Goal: Information Seeking & Learning: Learn about a topic

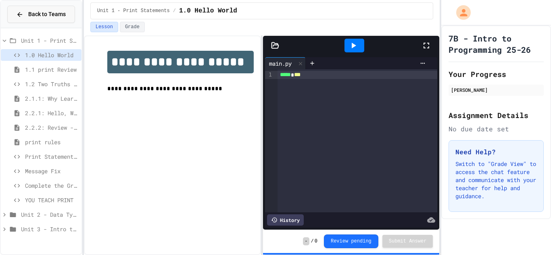
click at [45, 13] on span "Back to Teams" at bounding box center [47, 14] width 38 height 8
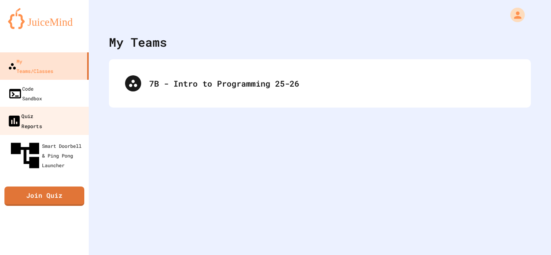
click at [66, 107] on link "Quiz Reports" at bounding box center [45, 121] width 92 height 28
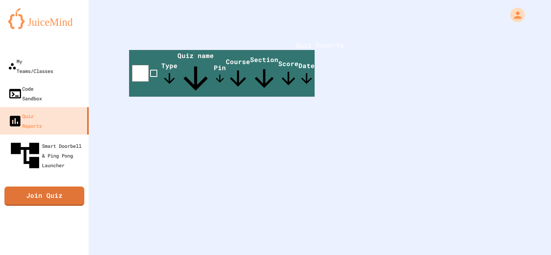
click at [178, 80] on th "Type" at bounding box center [169, 73] width 16 height 47
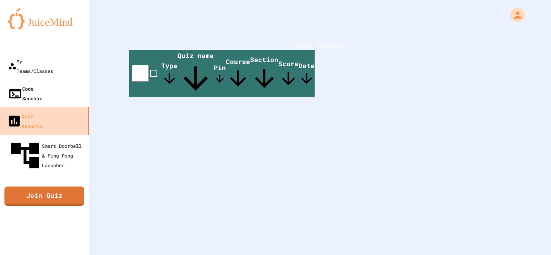
click at [33, 86] on link "Code Sandbox" at bounding box center [44, 93] width 89 height 27
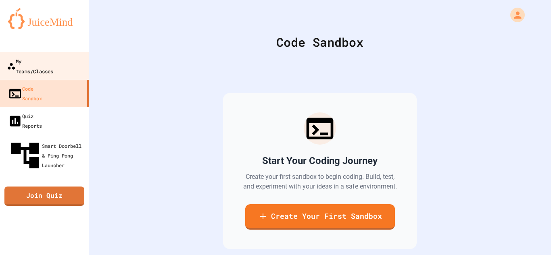
click at [64, 56] on link "My Teams/Classes" at bounding box center [45, 66] width 92 height 28
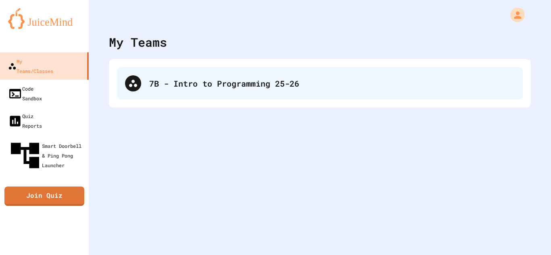
click at [163, 81] on div "7B - Intro to Programming 25-26" at bounding box center [332, 83] width 366 height 12
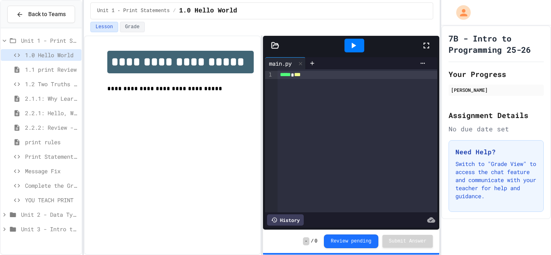
click at [65, 71] on span "1.1 print Review" at bounding box center [51, 69] width 53 height 8
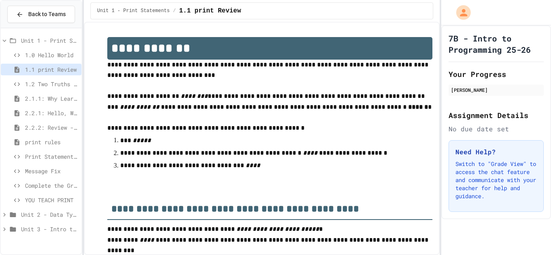
click at [60, 49] on div "1.0 Hello World" at bounding box center [41, 55] width 81 height 12
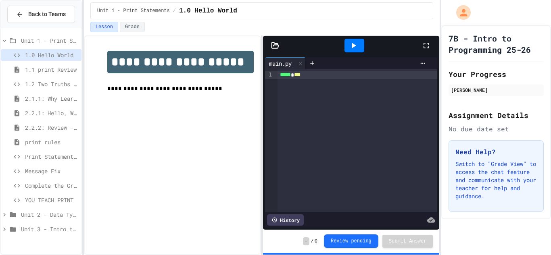
click at [349, 246] on button "Review pending" at bounding box center [351, 242] width 54 height 14
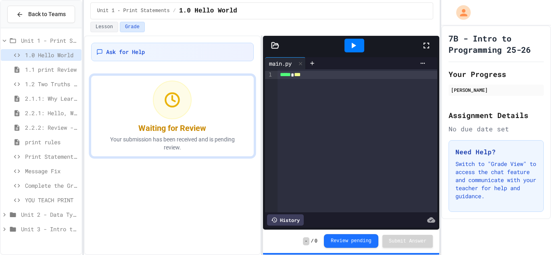
click at [350, 246] on button "Review pending" at bounding box center [351, 241] width 54 height 14
click at [310, 77] on div "***** * ***" at bounding box center [358, 75] width 160 height 8
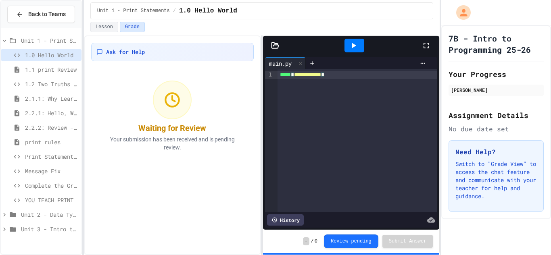
click at [343, 124] on div "**********" at bounding box center [358, 140] width 160 height 143
click at [353, 46] on icon at bounding box center [354, 46] width 4 height 6
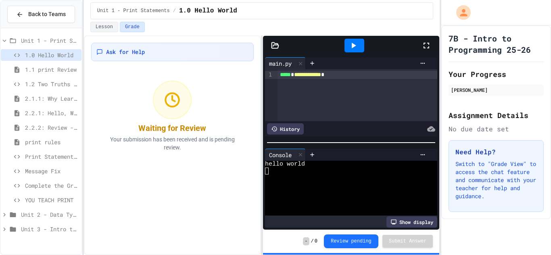
click at [63, 73] on span "1.1 print Review" at bounding box center [51, 69] width 53 height 8
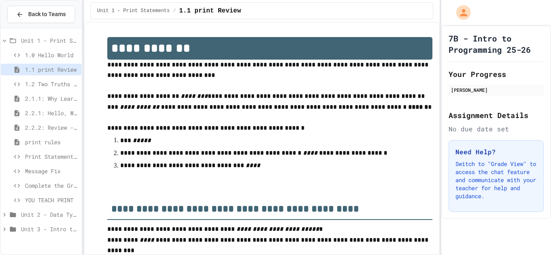
click at [64, 80] on span "1.2 Two Truths and a Lie" at bounding box center [51, 84] width 53 height 8
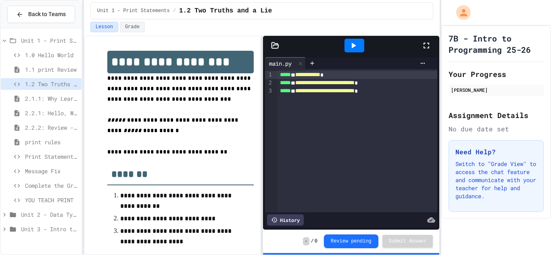
click at [66, 86] on span "1.2 Two Truths and a Lie" at bounding box center [51, 84] width 53 height 8
click at [65, 100] on span "2.1.1: Why Learn to Program?" at bounding box center [51, 98] width 53 height 8
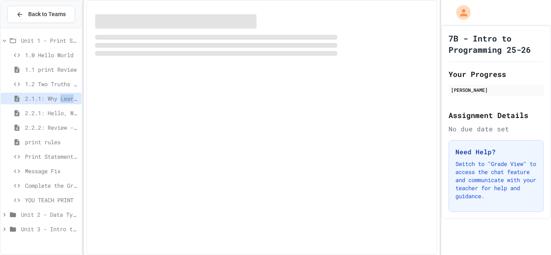
click at [65, 100] on span "2.1.1: Why Learn to Program?" at bounding box center [51, 98] width 53 height 8
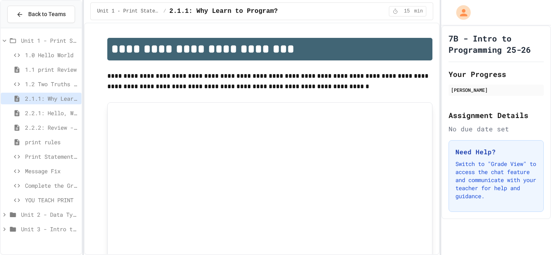
click at [66, 86] on span "1.2 Two Truths and a Lie" at bounding box center [51, 84] width 53 height 8
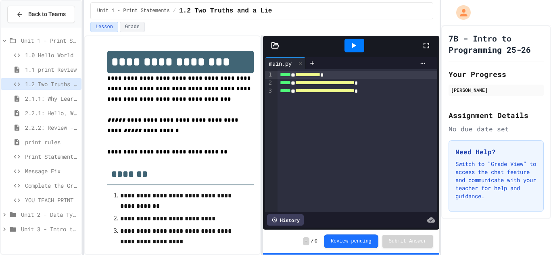
click at [356, 233] on div "- / 0 Review pending Submit Answer" at bounding box center [351, 241] width 176 height 23
click at [364, 241] on button "Review pending" at bounding box center [351, 242] width 54 height 14
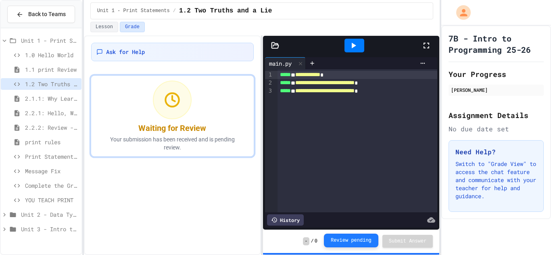
click at [364, 241] on button "Review pending" at bounding box center [351, 241] width 54 height 14
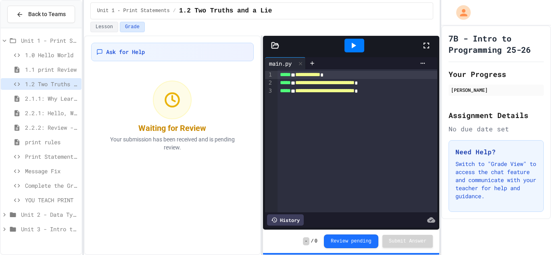
click at [68, 99] on span "2.1.1: Why Learn to Program?" at bounding box center [51, 98] width 53 height 8
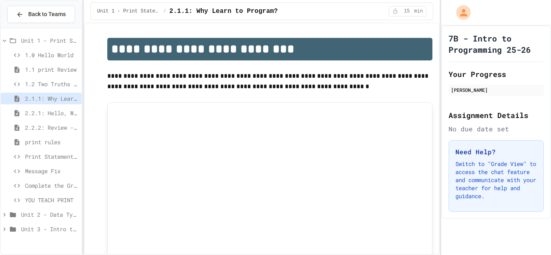
click at [60, 111] on span "2.2.1: Hello, World!" at bounding box center [51, 113] width 53 height 8
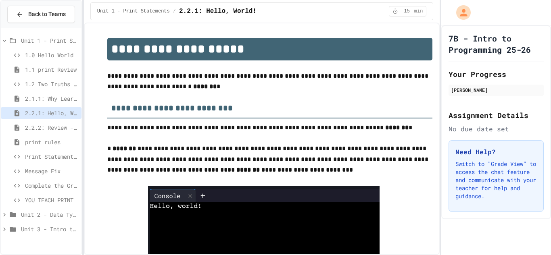
click at [36, 159] on span "Print Statement Repair" at bounding box center [51, 157] width 53 height 8
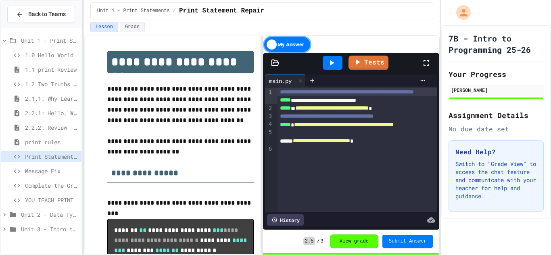
click at [47, 169] on span "Message Fix" at bounding box center [51, 171] width 53 height 8
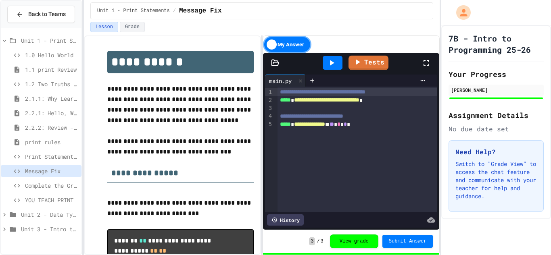
click at [36, 195] on div "YOU TEACH PRINT" at bounding box center [41, 201] width 81 height 12
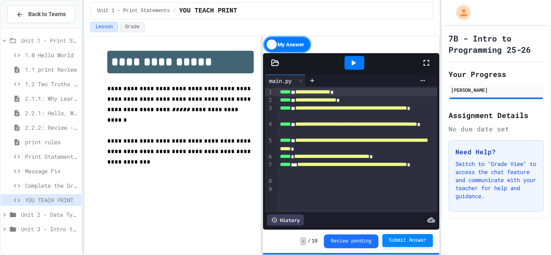
click at [425, 243] on span "Submit Answer" at bounding box center [408, 241] width 38 height 6
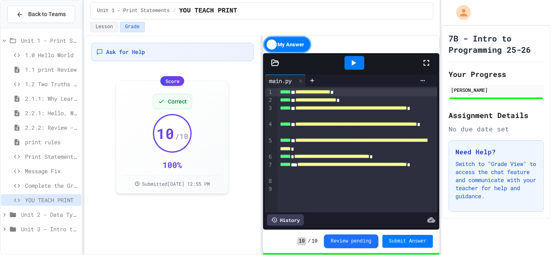
click at [43, 219] on span "Unit 2 - Data Types, Variables, [DEMOGRAPHIC_DATA]" at bounding box center [49, 215] width 57 height 8
click at [52, 236] on div "2.3.1: Variables and Data Types" at bounding box center [41, 231] width 81 height 15
click at [54, 243] on span "2.3.2: Review - Variables and Data Types" at bounding box center [51, 244] width 53 height 8
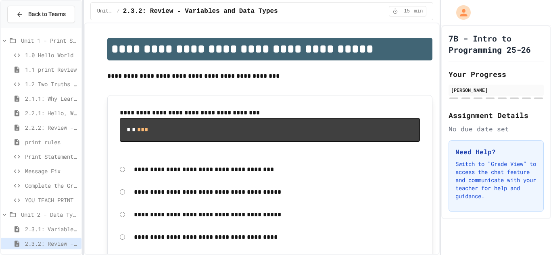
click at [46, 232] on span "2.3.1: Variables and Data Types" at bounding box center [51, 229] width 53 height 8
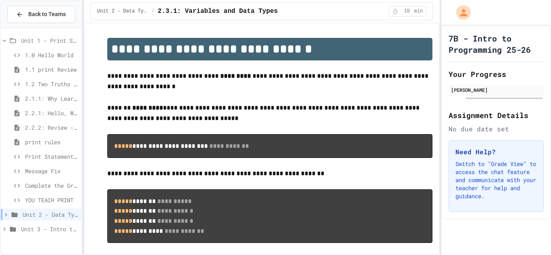
click at [54, 74] on div "1.1 print Review" at bounding box center [41, 70] width 81 height 12
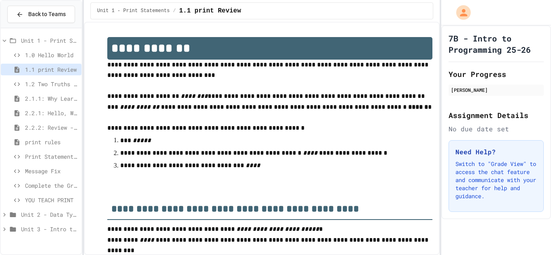
click at [54, 74] on div "1.1 print Review" at bounding box center [41, 70] width 81 height 12
click at [62, 44] on span "Unit 1 - Print Statements" at bounding box center [49, 40] width 57 height 8
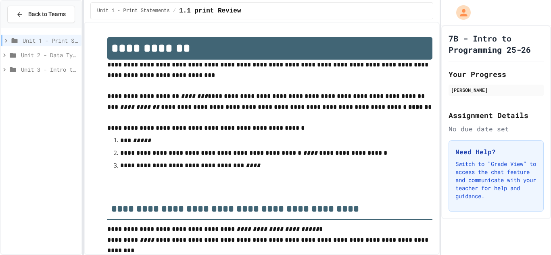
click at [65, 43] on span "Unit 1 - Print Statements" at bounding box center [51, 40] width 56 height 8
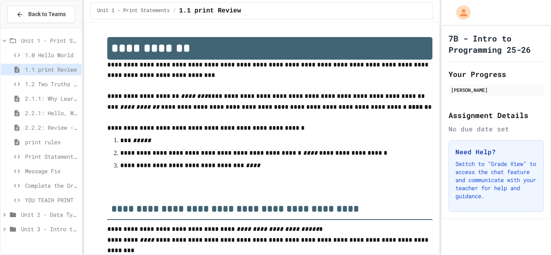
click at [66, 82] on span "1.2 Two Truths and a Lie" at bounding box center [51, 84] width 53 height 8
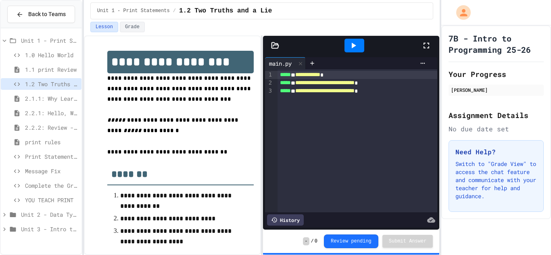
click at [363, 251] on div "- / 0 Review pending Submit Answer" at bounding box center [351, 241] width 176 height 23
click at [405, 96] on div "**********" at bounding box center [358, 140] width 160 height 143
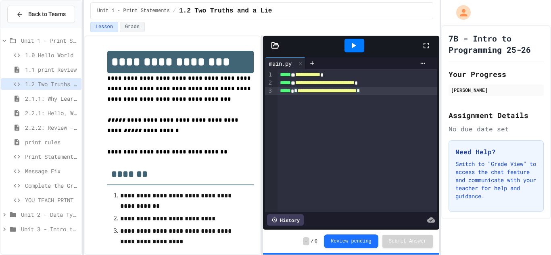
click at [66, 103] on div "2.1.1: Why Learn to Program?" at bounding box center [41, 99] width 81 height 12
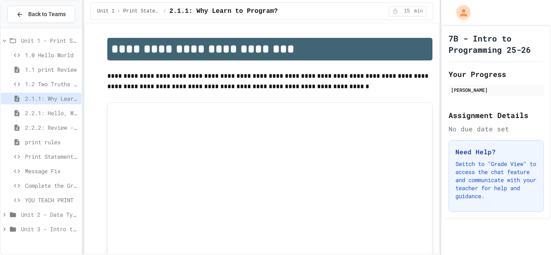
click at [73, 111] on span "2.2.1: Hello, World!" at bounding box center [51, 113] width 53 height 8
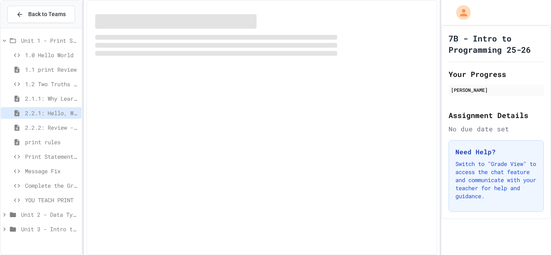
click at [71, 106] on div "2.1.1: Why Learn to Program?" at bounding box center [41, 100] width 81 height 15
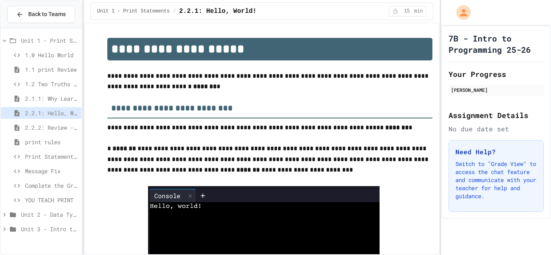
click at [63, 131] on span "2.2.2: Review - Hello, World!" at bounding box center [51, 127] width 53 height 8
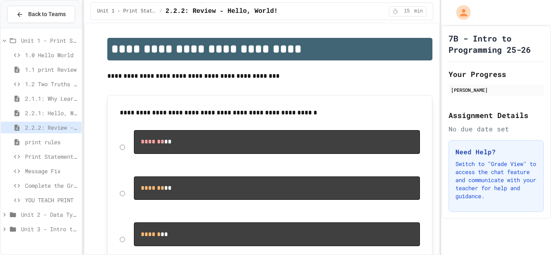
click at [50, 141] on span "print rules" at bounding box center [51, 142] width 53 height 8
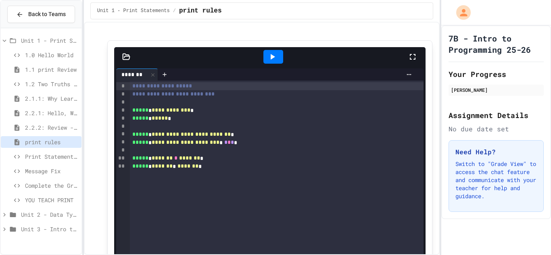
click at [30, 41] on span "Unit 1 - Print Statements" at bounding box center [49, 40] width 57 height 8
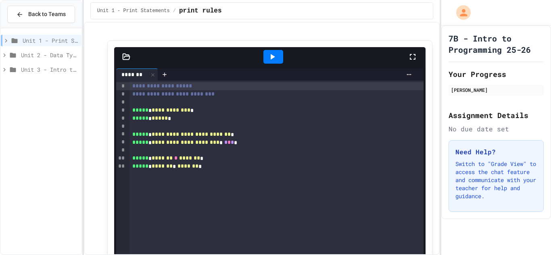
click at [47, 58] on span "Unit 2 - Data Types, Variables, [DEMOGRAPHIC_DATA]" at bounding box center [49, 55] width 57 height 8
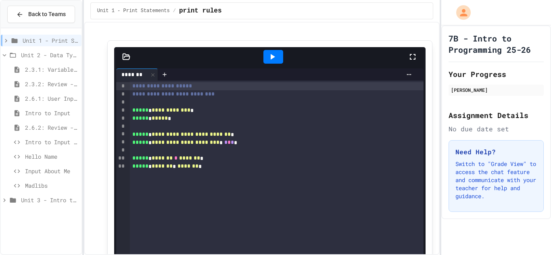
click at [67, 96] on span "2.6.1: User Input" at bounding box center [51, 98] width 53 height 8
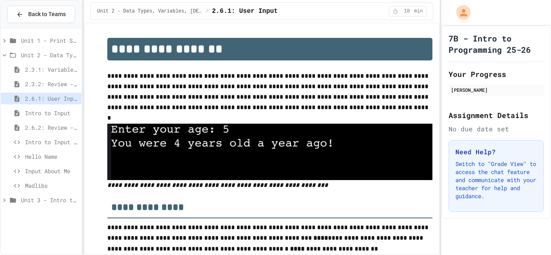
click at [63, 86] on span "2.3.2: Review - Variables and Data Types" at bounding box center [51, 84] width 53 height 8
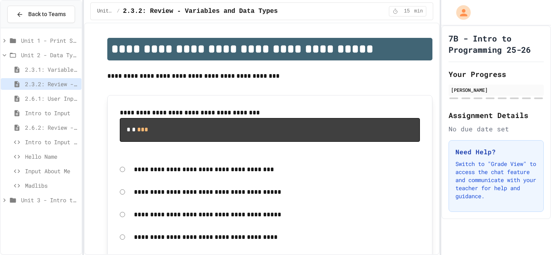
click at [55, 71] on span "2.3.1: Variables and Data Types" at bounding box center [51, 69] width 53 height 8
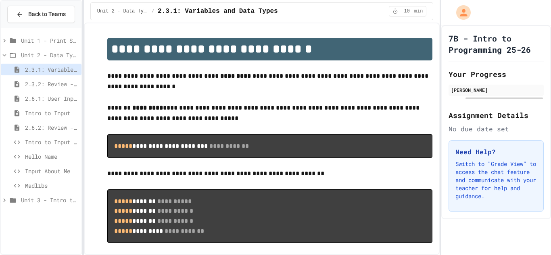
click at [61, 68] on span "2.3.1: Variables and Data Types" at bounding box center [51, 69] width 53 height 8
click at [264, 136] on pre "**********" at bounding box center [270, 146] width 326 height 24
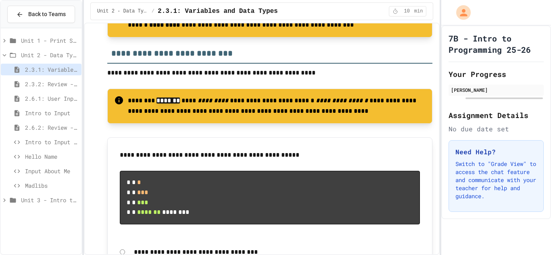
scroll to position [630, 0]
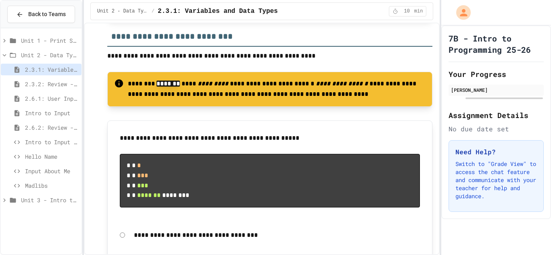
click at [164, 208] on pre "* * * * * *** * * *** * * ******* ********" at bounding box center [270, 181] width 301 height 54
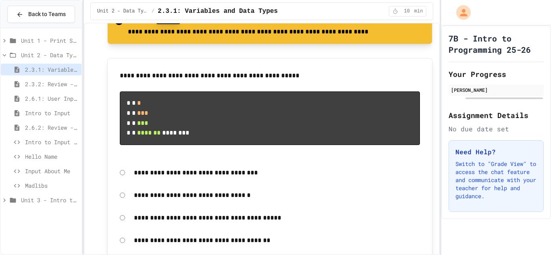
scroll to position [710, 0]
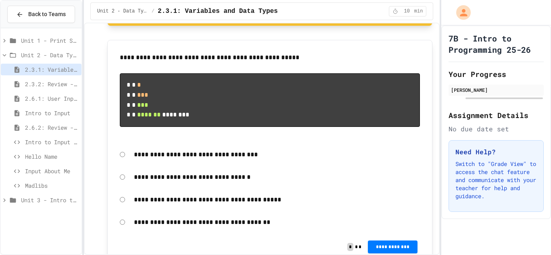
click at [44, 91] on div "2.3.2: Review - Variables and Data Types" at bounding box center [41, 85] width 81 height 15
click at [52, 85] on span "2.3.2: Review - Variables and Data Types" at bounding box center [51, 84] width 53 height 8
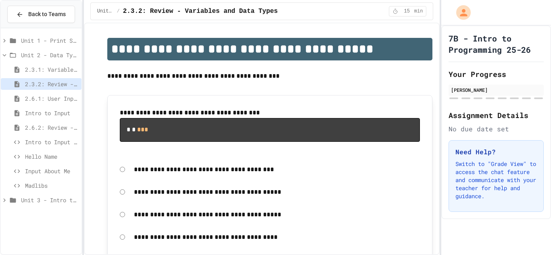
click at [62, 100] on span "2.6.1: User Input" at bounding box center [51, 98] width 53 height 8
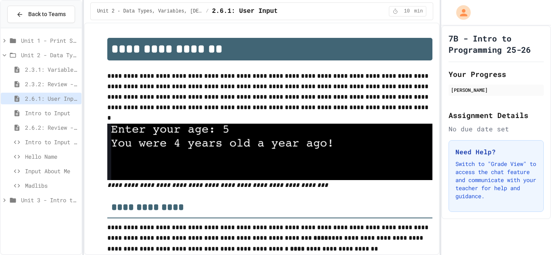
click at [68, 112] on span "Intro to Input" at bounding box center [51, 113] width 53 height 8
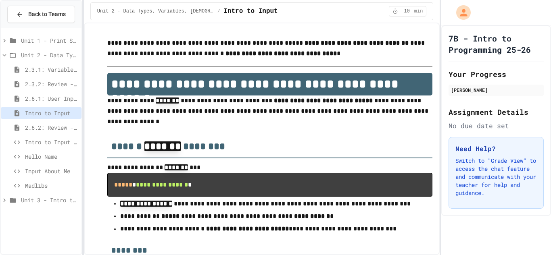
click at [64, 145] on span "Intro to Input Exercise" at bounding box center [51, 142] width 53 height 8
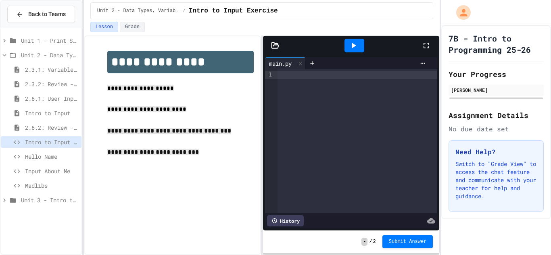
drag, startPoint x: 103, startPoint y: 90, endPoint x: 221, endPoint y: 164, distance: 138.7
click at [221, 164] on div "**********" at bounding box center [172, 104] width 163 height 123
copy div "**********"
click at [221, 164] on div "**********" at bounding box center [172, 104] width 163 height 123
click at [287, 79] on div at bounding box center [358, 141] width 160 height 144
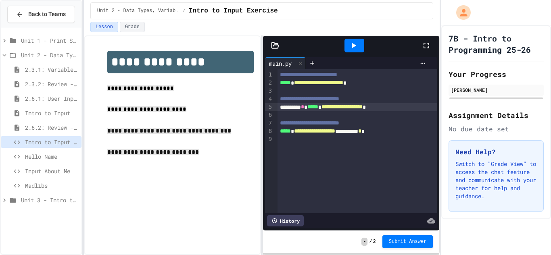
click at [318, 109] on span "*****" at bounding box center [312, 107] width 11 height 6
click at [316, 109] on div "**********" at bounding box center [358, 107] width 160 height 8
click at [382, 100] on div "**********" at bounding box center [358, 99] width 160 height 8
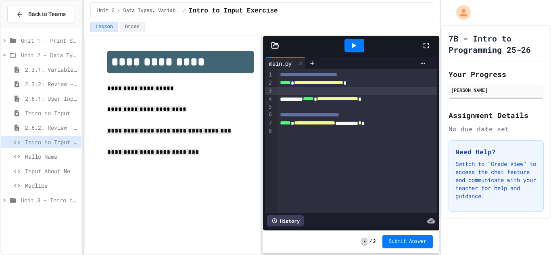
click at [377, 114] on div "**********" at bounding box center [358, 115] width 160 height 8
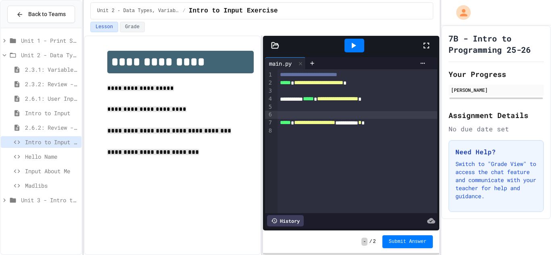
click at [375, 74] on div "**********" at bounding box center [358, 75] width 160 height 8
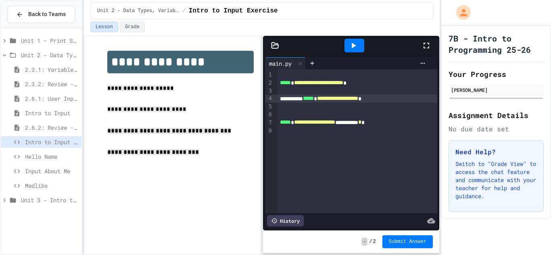
click at [358, 99] on span "**********" at bounding box center [337, 99] width 41 height 6
click at [305, 123] on span "**********" at bounding box center [314, 122] width 41 height 6
click at [392, 125] on div "**********" at bounding box center [358, 123] width 160 height 8
click at [314, 101] on span "*****" at bounding box center [308, 99] width 11 height 6
click at [357, 44] on icon at bounding box center [354, 46] width 10 height 10
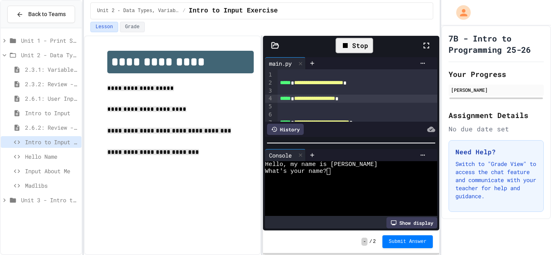
click at [357, 44] on div "Stop" at bounding box center [355, 45] width 38 height 15
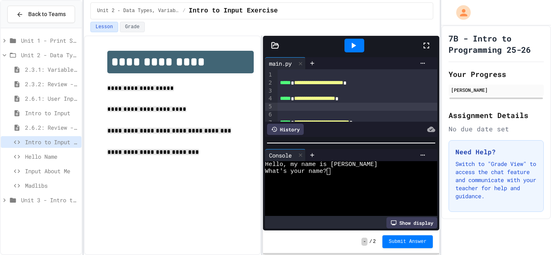
click at [327, 109] on div at bounding box center [358, 107] width 160 height 8
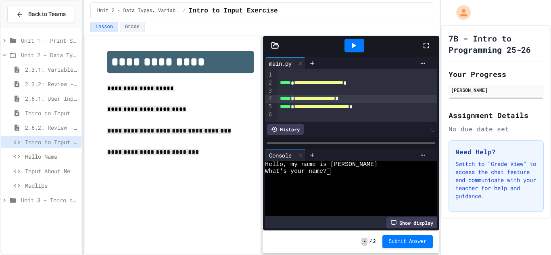
click at [289, 92] on div at bounding box center [358, 91] width 160 height 8
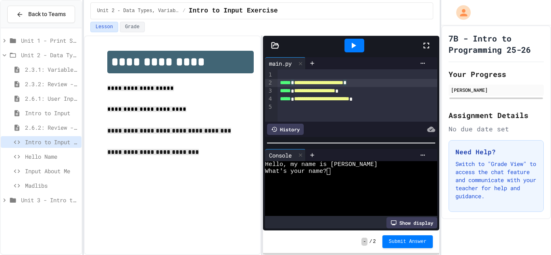
click at [343, 65] on div at bounding box center [374, 63] width 111 height 6
click at [354, 44] on icon at bounding box center [354, 46] width 4 height 6
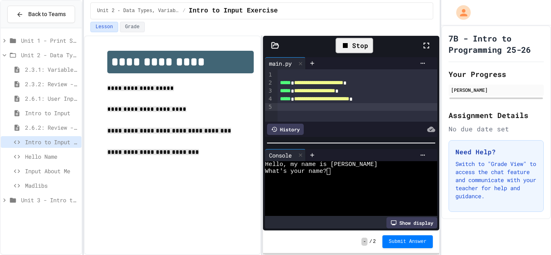
click at [363, 105] on div at bounding box center [358, 107] width 160 height 8
click at [349, 102] on span "**********" at bounding box center [321, 99] width 55 height 6
click at [298, 100] on div "**********" at bounding box center [358, 99] width 160 height 8
click at [337, 49] on div "Stop" at bounding box center [355, 45] width 38 height 15
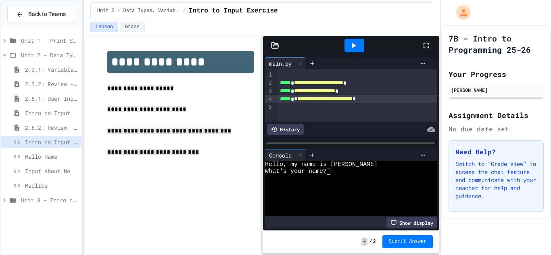
click at [343, 49] on div at bounding box center [355, 46] width 28 height 22
click at [355, 44] on icon at bounding box center [354, 46] width 4 height 6
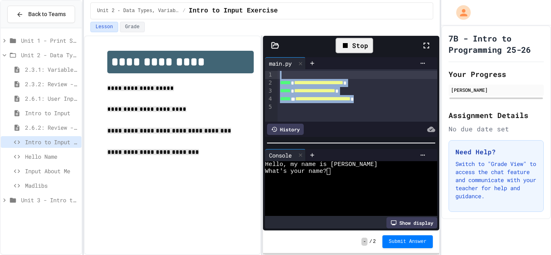
drag, startPoint x: 400, startPoint y: 102, endPoint x: 238, endPoint y: 76, distance: 163.9
click at [238, 76] on div "**********" at bounding box center [262, 146] width 356 height 220
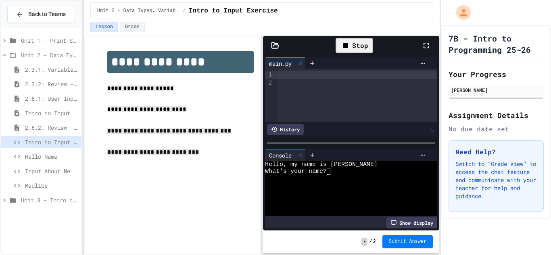
scroll to position [23, 0]
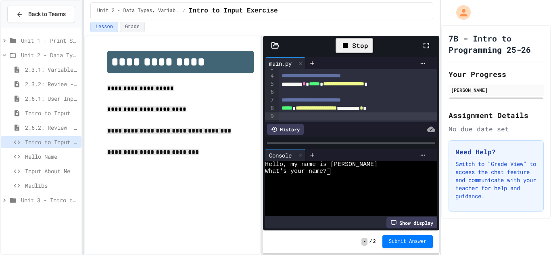
click at [351, 45] on div "Stop" at bounding box center [355, 45] width 38 height 15
click at [352, 45] on icon at bounding box center [354, 46] width 10 height 10
click at [320, 87] on span "*****" at bounding box center [314, 84] width 11 height 6
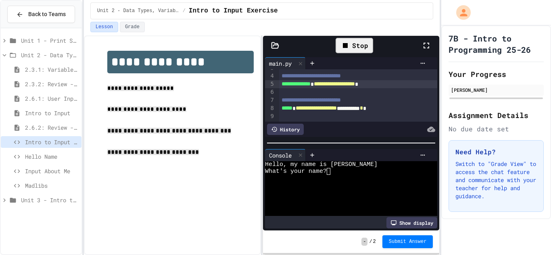
click at [341, 44] on icon at bounding box center [346, 46] width 10 height 10
click at [342, 44] on div at bounding box center [355, 46] width 28 height 22
click at [351, 44] on icon at bounding box center [354, 46] width 10 height 10
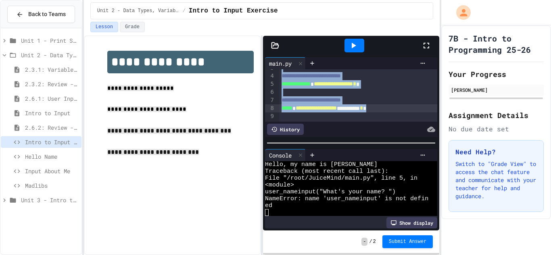
scroll to position [0, 0]
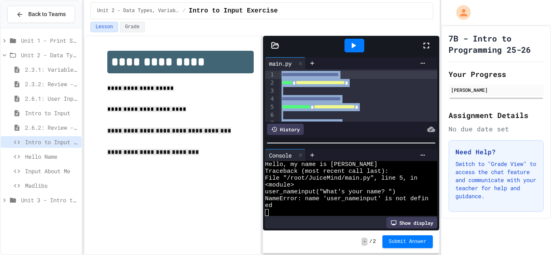
drag, startPoint x: 412, startPoint y: 112, endPoint x: 279, endPoint y: 58, distance: 142.8
click at [279, 58] on div "**********" at bounding box center [351, 97] width 172 height 80
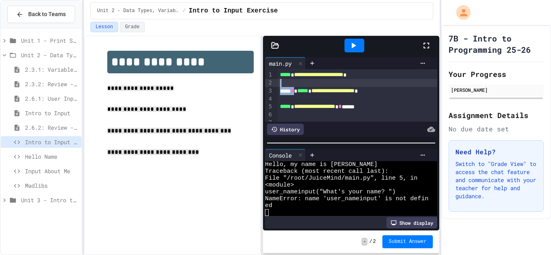
drag, startPoint x: 301, startPoint y: 90, endPoint x: 257, endPoint y: 86, distance: 44.1
click at [257, 86] on div "**********" at bounding box center [262, 146] width 356 height 220
click at [303, 91] on span "*****" at bounding box center [302, 91] width 11 height 6
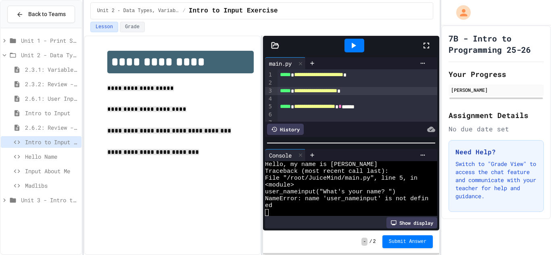
click at [370, 111] on div "**********" at bounding box center [358, 107] width 160 height 8
click at [342, 109] on span "*" at bounding box center [340, 107] width 3 height 6
click at [354, 43] on icon at bounding box center [354, 46] width 10 height 10
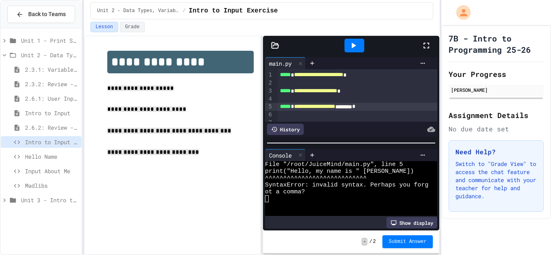
click at [356, 46] on icon at bounding box center [354, 46] width 10 height 10
click at [364, 109] on div "**********" at bounding box center [358, 107] width 160 height 8
click at [356, 39] on div at bounding box center [355, 46] width 20 height 14
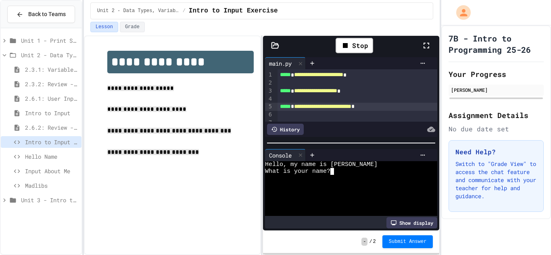
click at [330, 203] on div at bounding box center [346, 206] width 163 height 7
click at [399, 222] on div "Show display" at bounding box center [412, 223] width 51 height 11
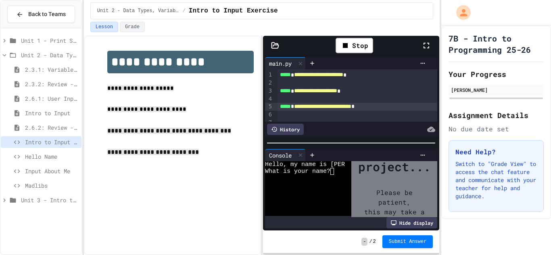
click at [400, 223] on div "Hide display" at bounding box center [412, 223] width 51 height 11
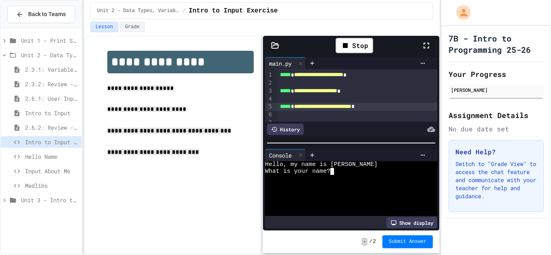
click at [332, 186] on div at bounding box center [346, 185] width 163 height 7
click at [351, 109] on span "**********" at bounding box center [322, 107] width 57 height 6
click at [352, 49] on div "Stop" at bounding box center [355, 45] width 38 height 15
click at [397, 113] on div at bounding box center [358, 115] width 160 height 8
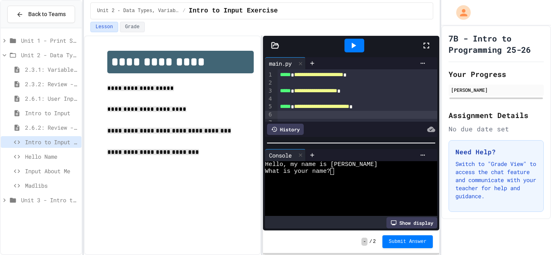
click at [395, 110] on div "**********" at bounding box center [358, 107] width 160 height 8
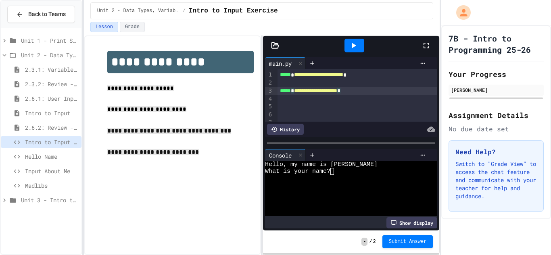
click at [370, 90] on div "**********" at bounding box center [358, 91] width 160 height 8
click at [375, 92] on div "**********" at bounding box center [358, 91] width 160 height 8
click at [420, 156] on icon at bounding box center [423, 155] width 6 height 6
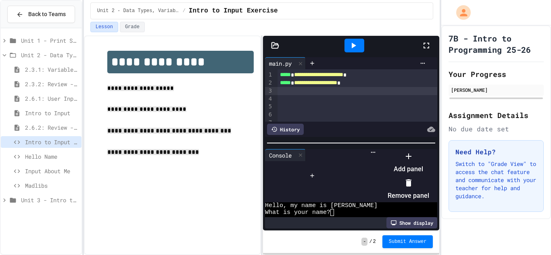
click at [429, 182] on li "Remove panel" at bounding box center [409, 190] width 42 height 26
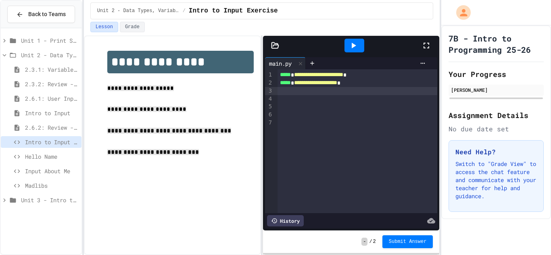
click at [195, 53] on h1 "**********" at bounding box center [180, 62] width 146 height 23
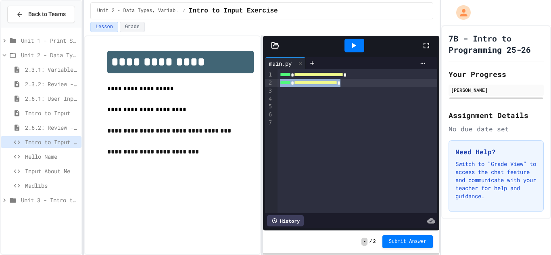
drag, startPoint x: 375, startPoint y: 85, endPoint x: 268, endPoint y: 84, distance: 106.5
click at [268, 84] on div "**********" at bounding box center [351, 141] width 172 height 144
click at [279, 76] on div "**********" at bounding box center [358, 75] width 160 height 8
click at [343, 84] on span "**********" at bounding box center [318, 83] width 49 height 6
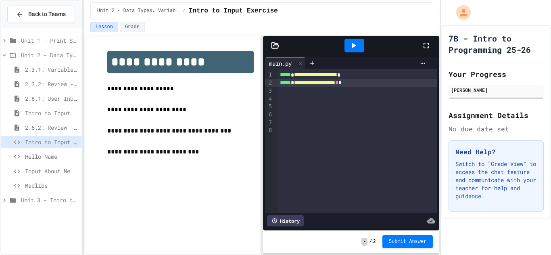
click at [48, 131] on span "2.6.2: Review - User Input" at bounding box center [51, 127] width 53 height 8
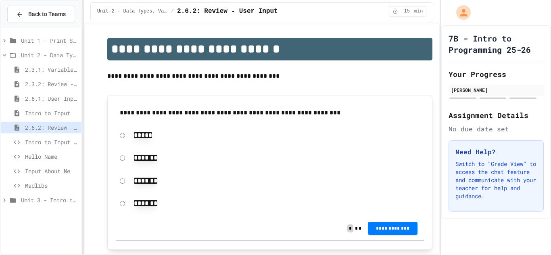
click at [28, 115] on span "Intro to Input" at bounding box center [51, 113] width 53 height 8
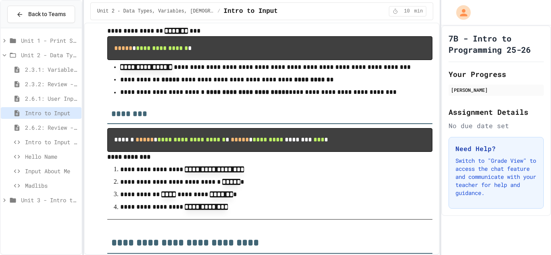
scroll to position [173, 0]
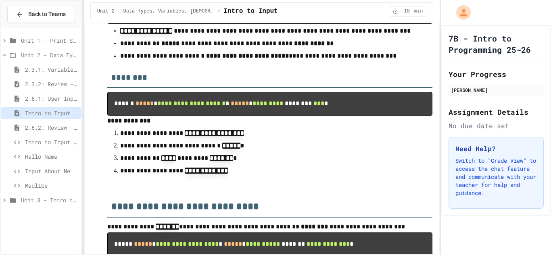
click at [51, 142] on span "Intro to Input Exercise" at bounding box center [51, 142] width 53 height 8
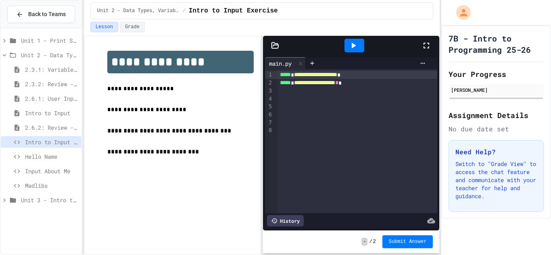
click at [280, 75] on span "*****" at bounding box center [285, 75] width 11 height 6
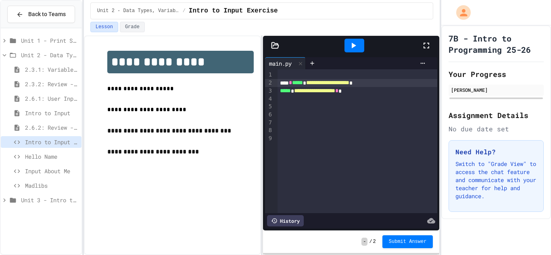
click at [55, 133] on div "2.6.2: Review - User Input" at bounding box center [41, 128] width 81 height 12
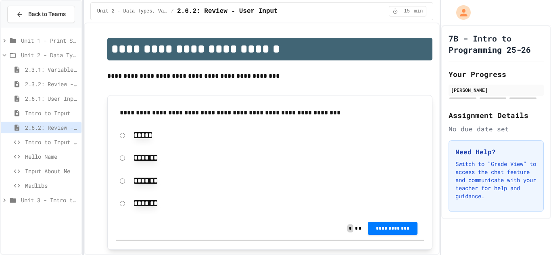
click at [44, 114] on span "Intro to Input" at bounding box center [51, 113] width 53 height 8
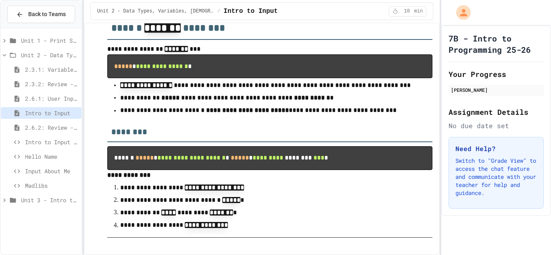
scroll to position [128, 0]
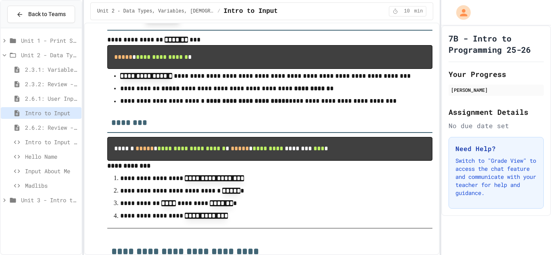
click at [44, 146] on span "Intro to Input Exercise" at bounding box center [51, 142] width 53 height 8
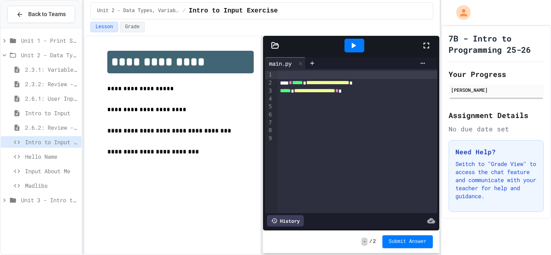
click at [355, 42] on icon at bounding box center [354, 46] width 10 height 10
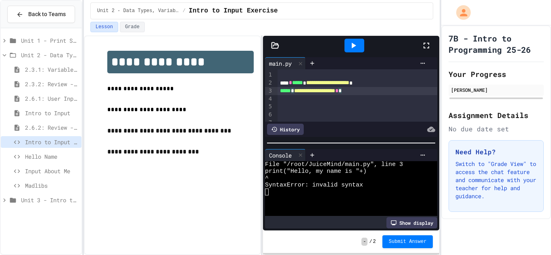
click at [339, 92] on span "*" at bounding box center [336, 91] width 3 height 6
click at [354, 41] on icon at bounding box center [354, 46] width 10 height 10
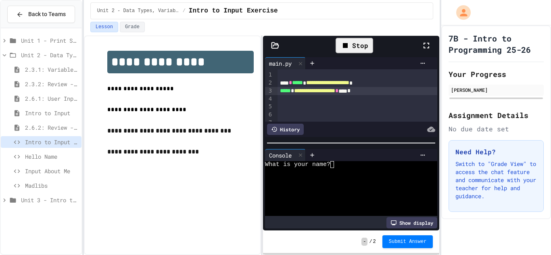
click at [341, 168] on div at bounding box center [346, 171] width 163 height 7
click at [357, 44] on icon at bounding box center [354, 46] width 10 height 10
click at [337, 171] on div at bounding box center [346, 171] width 163 height 7
click at [352, 42] on icon at bounding box center [354, 46] width 10 height 10
click at [335, 161] on textarea "Terminal input" at bounding box center [336, 164] width 4 height 7
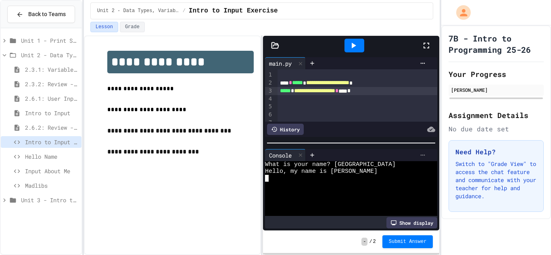
click at [426, 156] on icon at bounding box center [423, 155] width 6 height 6
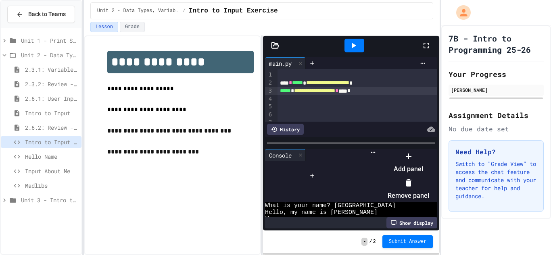
click at [429, 182] on div at bounding box center [409, 183] width 42 height 13
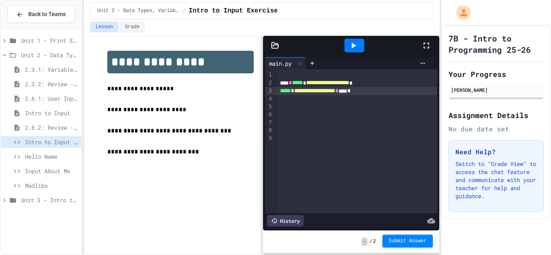
click at [402, 245] on button "Submit Answer" at bounding box center [408, 241] width 51 height 13
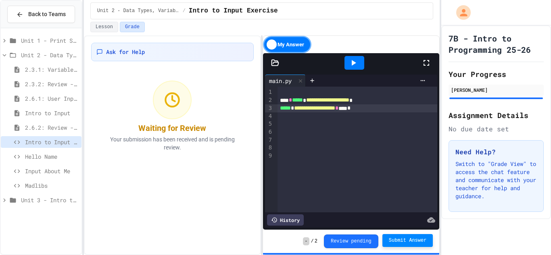
click at [34, 157] on span "Hello Name" at bounding box center [51, 157] width 53 height 8
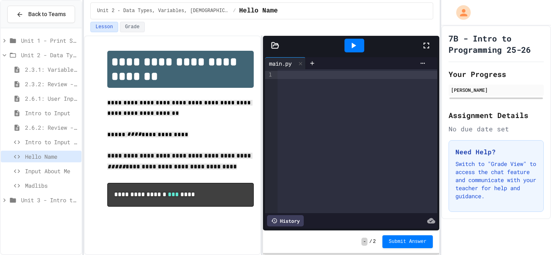
drag, startPoint x: 108, startPoint y: 102, endPoint x: 215, endPoint y: 196, distance: 142.1
click at [215, 196] on div "**********" at bounding box center [180, 134] width 146 height 167
copy div "**********"
click at [287, 81] on div at bounding box center [358, 141] width 160 height 144
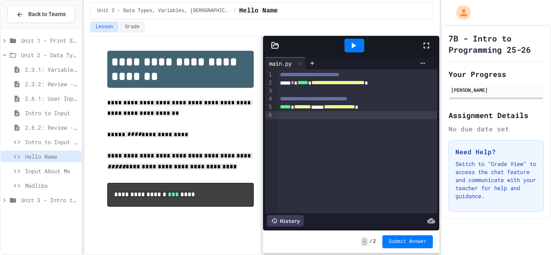
click at [354, 49] on icon at bounding box center [354, 46] width 10 height 10
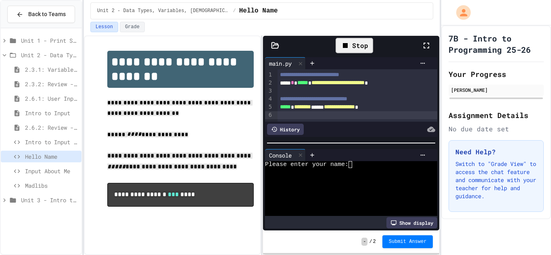
click at [362, 168] on div at bounding box center [346, 171] width 163 height 7
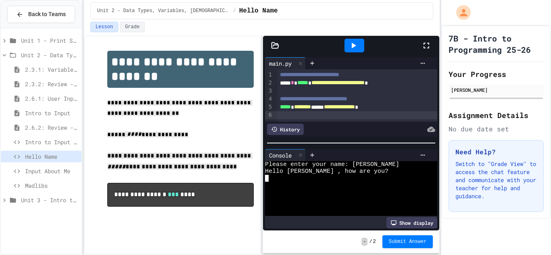
click at [361, 182] on div at bounding box center [346, 185] width 163 height 7
click at [370, 171] on div "Hello [PERSON_NAME] , how are you?" at bounding box center [346, 171] width 163 height 7
click at [398, 231] on div "- / 2 Submit Answer" at bounding box center [351, 242] width 176 height 23
click at [404, 239] on span "Submit Answer" at bounding box center [408, 241] width 38 height 6
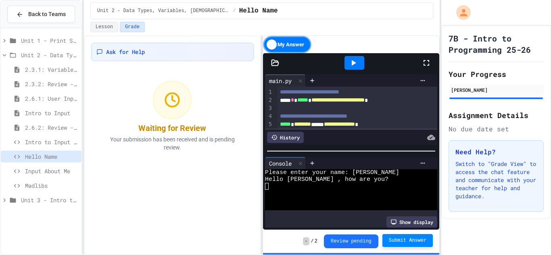
click at [50, 176] on div "Input About Me" at bounding box center [41, 171] width 81 height 12
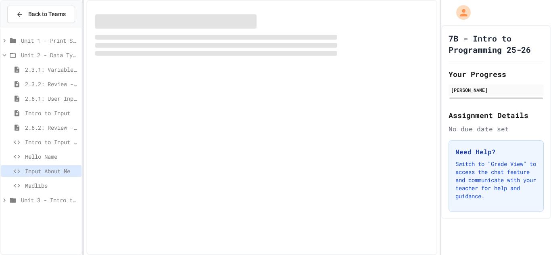
click at [50, 176] on div "Input About Me" at bounding box center [41, 171] width 81 height 12
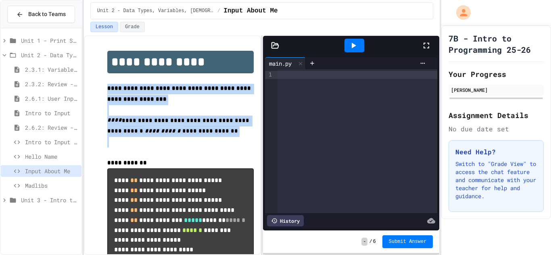
drag, startPoint x: 109, startPoint y: 91, endPoint x: 184, endPoint y: 142, distance: 90.6
click at [184, 142] on div "**********" at bounding box center [180, 183] width 146 height 264
copy div "**********"
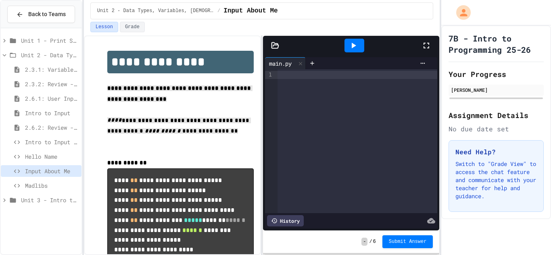
click at [301, 79] on div at bounding box center [358, 75] width 160 height 8
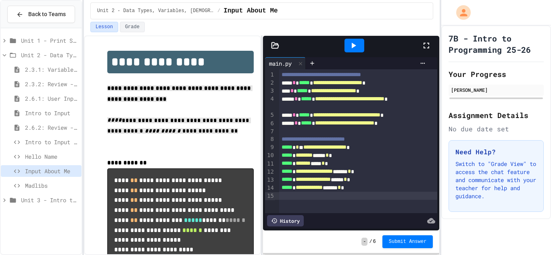
click at [358, 46] on div at bounding box center [355, 46] width 20 height 14
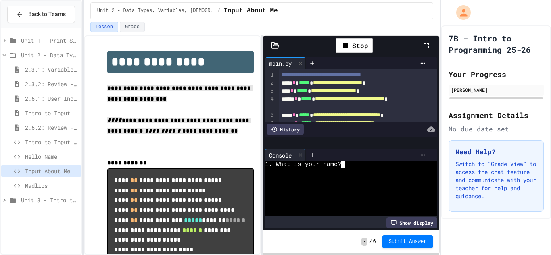
click at [349, 170] on div at bounding box center [346, 171] width 163 height 7
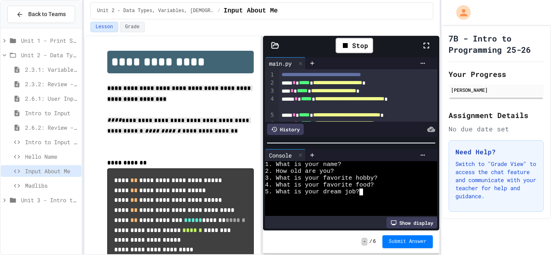
scroll to position [34, 0]
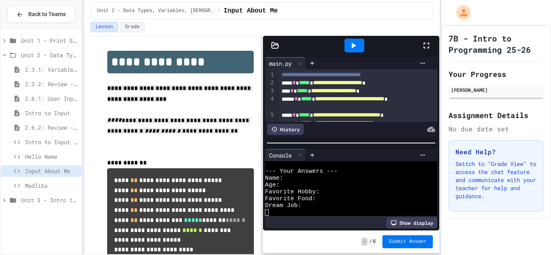
click at [412, 239] on span "Submit Answer" at bounding box center [408, 242] width 38 height 6
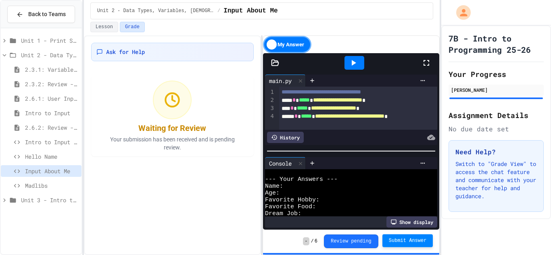
scroll to position [48, 0]
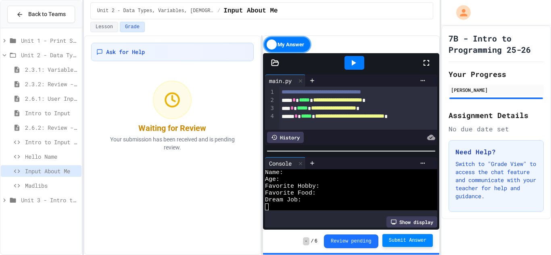
click at [33, 185] on span "Madlibs" at bounding box center [51, 186] width 53 height 8
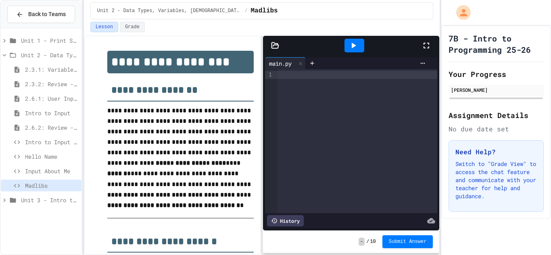
click at [167, 138] on p "**********" at bounding box center [180, 148] width 146 height 85
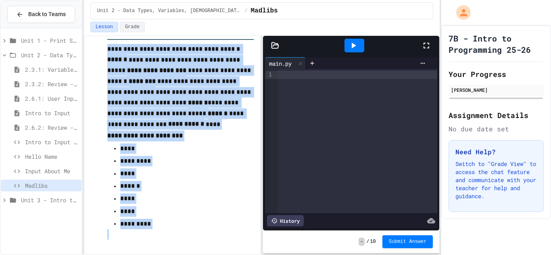
scroll to position [761, 0]
drag, startPoint x: 118, startPoint y: 101, endPoint x: 206, endPoint y: 267, distance: 187.6
click at [206, 255] on html "**********" at bounding box center [275, 127] width 551 height 255
copy div "**********"
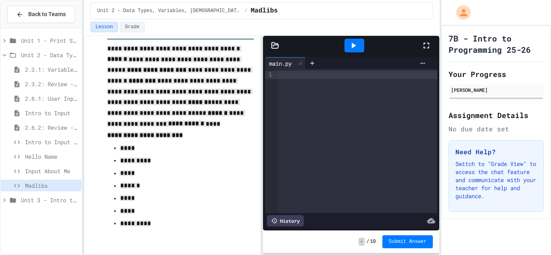
click at [286, 73] on div at bounding box center [358, 75] width 160 height 8
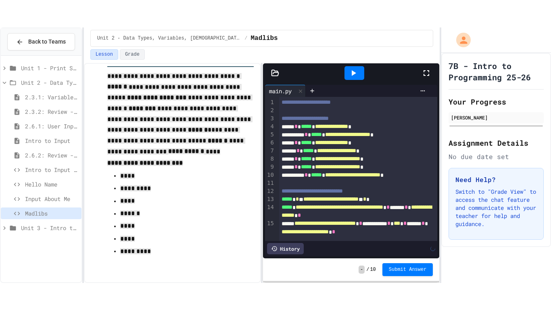
scroll to position [69, 0]
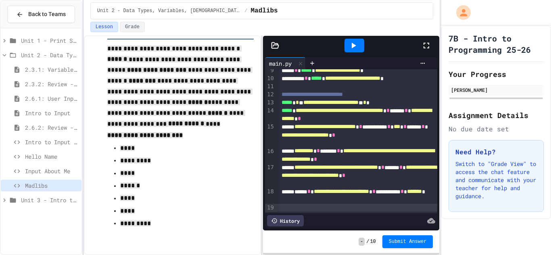
click at [361, 48] on div at bounding box center [355, 46] width 20 height 14
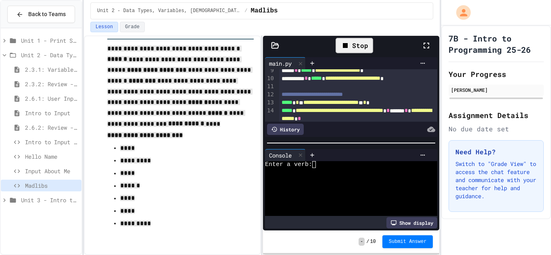
click at [347, 43] on icon at bounding box center [346, 46] width 10 height 10
click at [420, 64] on icon at bounding box center [423, 63] width 6 height 6
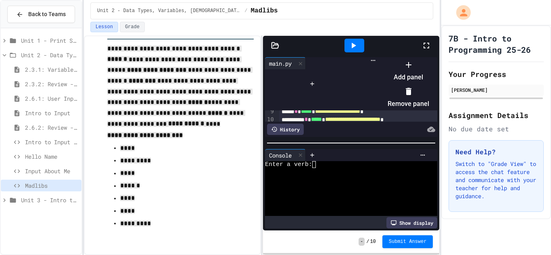
click at [429, 96] on li "Remove panel" at bounding box center [409, 98] width 42 height 26
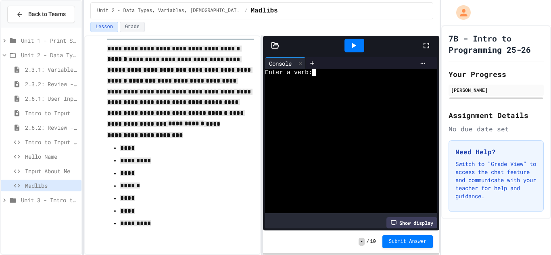
click at [316, 80] on div at bounding box center [346, 79] width 163 height 7
click at [426, 65] on div at bounding box center [422, 63] width 13 height 6
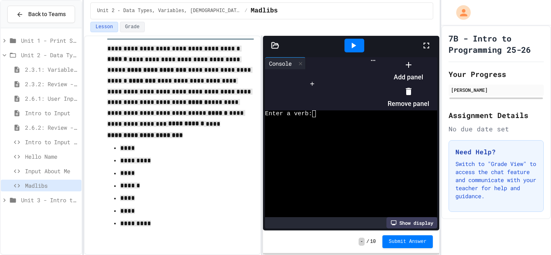
click at [414, 89] on icon at bounding box center [409, 92] width 10 height 10
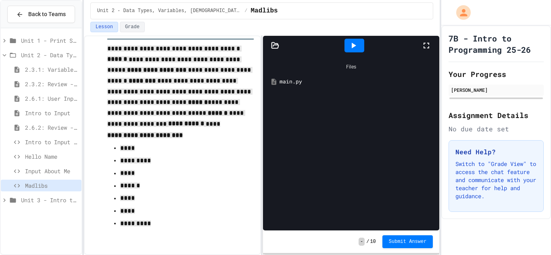
click at [347, 42] on div at bounding box center [355, 46] width 20 height 14
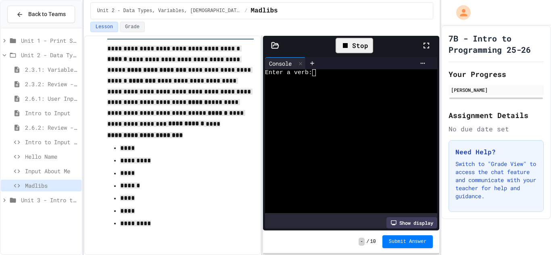
click at [345, 51] on div "Stop" at bounding box center [355, 45] width 38 height 15
click at [302, 64] on icon at bounding box center [301, 64] width 6 height 6
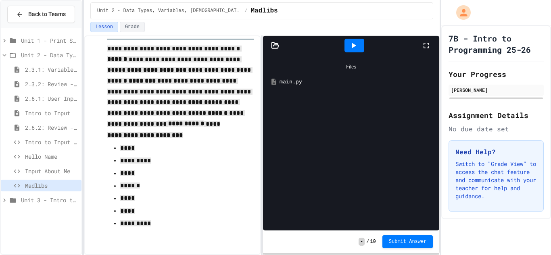
click at [431, 49] on icon at bounding box center [427, 46] width 10 height 10
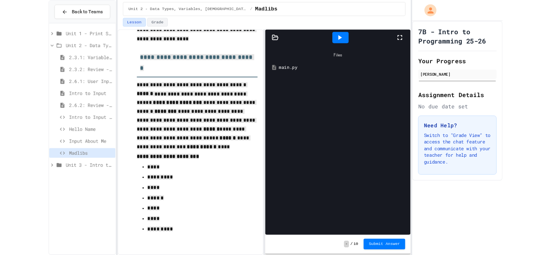
scroll to position [707, 0]
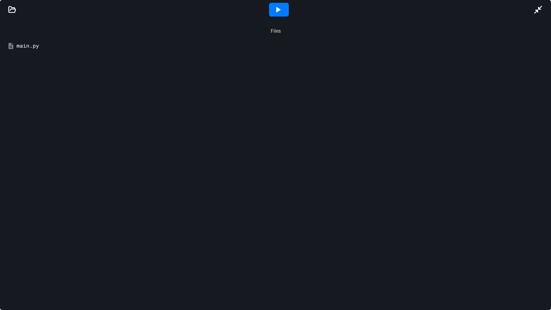
click at [152, 30] on div "Files" at bounding box center [275, 30] width 543 height 15
click at [542, 8] on icon at bounding box center [538, 10] width 10 height 10
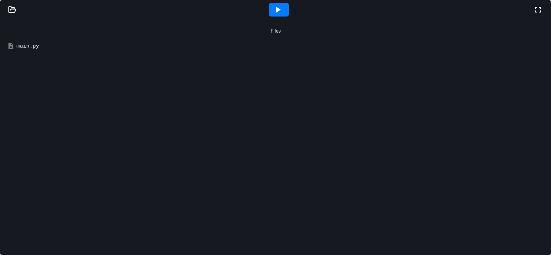
scroll to position [761, 0]
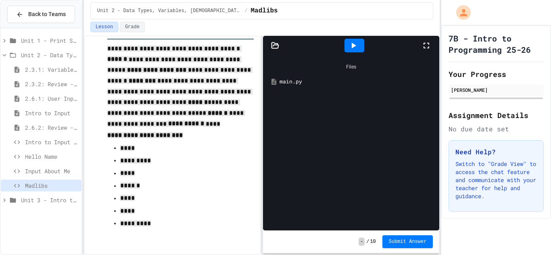
click at [272, 46] on icon at bounding box center [275, 45] width 7 height 6
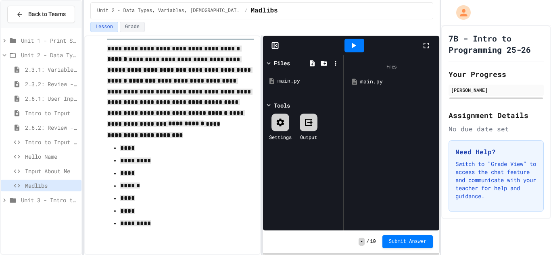
click at [273, 47] on icon at bounding box center [275, 46] width 8 height 8
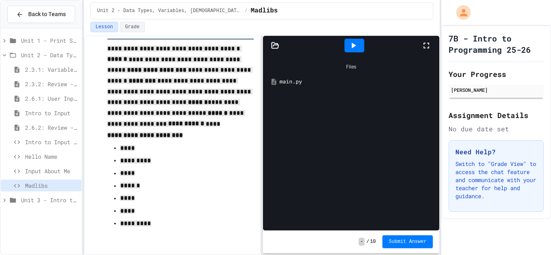
click at [267, 46] on div at bounding box center [275, 46] width 24 height 8
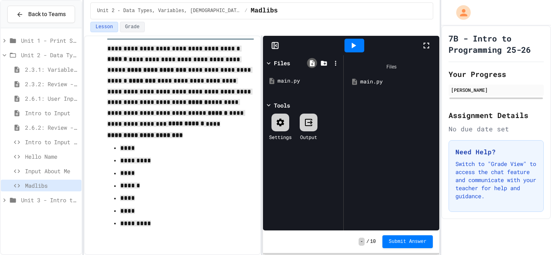
click at [314, 66] on icon at bounding box center [312, 63] width 5 height 6
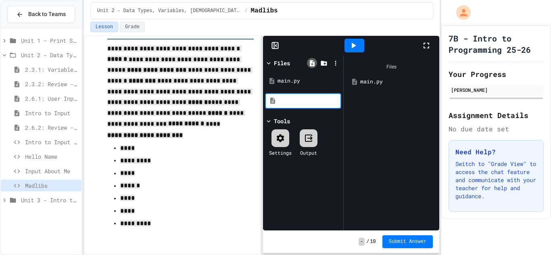
click at [314, 65] on icon at bounding box center [312, 63] width 5 height 6
click at [337, 64] on icon at bounding box center [335, 63] width 7 height 7
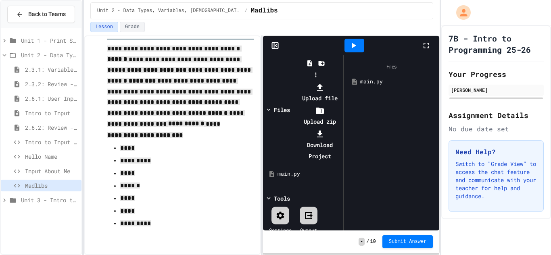
click at [341, 82] on div at bounding box center [315, 82] width 51 height 0
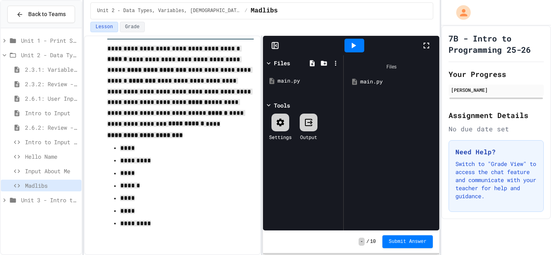
click at [278, 65] on div "Files" at bounding box center [282, 63] width 16 height 8
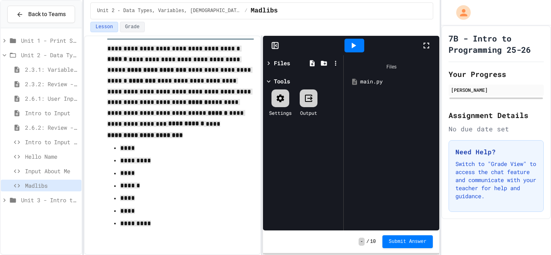
click at [278, 65] on div "Files" at bounding box center [282, 63] width 16 height 8
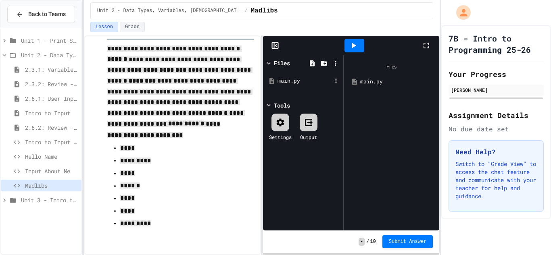
click at [289, 78] on div "main.py" at bounding box center [305, 81] width 54 height 8
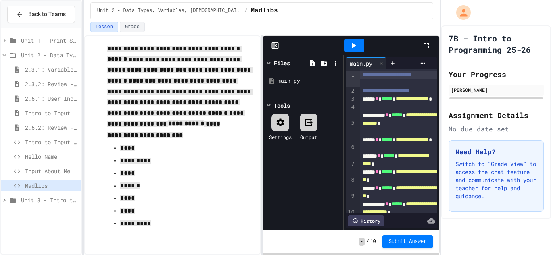
click at [289, 66] on div "Files" at bounding box center [282, 63] width 16 height 8
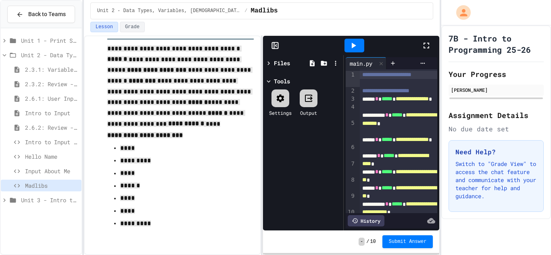
click at [287, 65] on div "Files" at bounding box center [282, 63] width 16 height 8
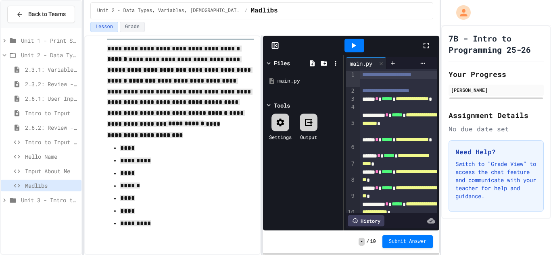
click at [287, 65] on div "Files" at bounding box center [282, 63] width 16 height 8
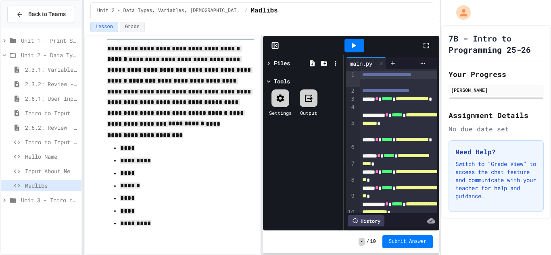
click at [278, 42] on icon at bounding box center [275, 46] width 8 height 8
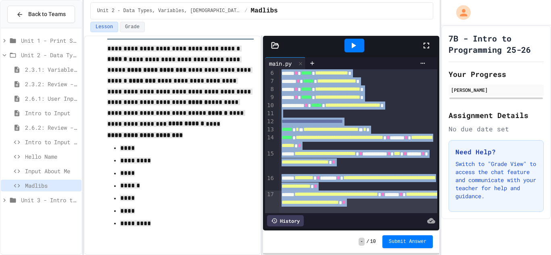
scroll to position [69, 0]
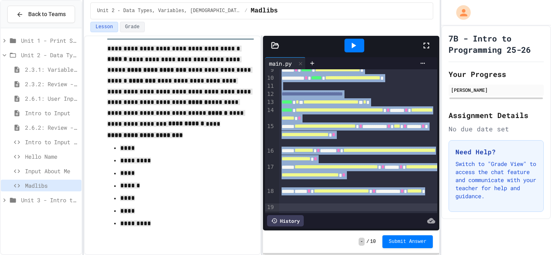
drag, startPoint x: 282, startPoint y: 78, endPoint x: 482, endPoint y: 224, distance: 248.1
click at [482, 224] on div "**********" at bounding box center [275, 127] width 551 height 255
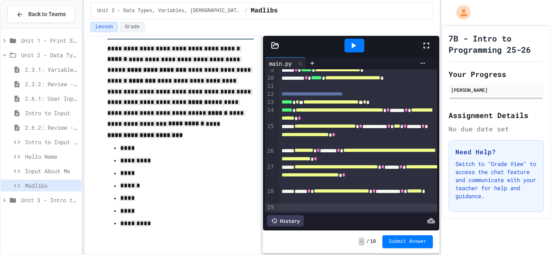
scroll to position [0, 0]
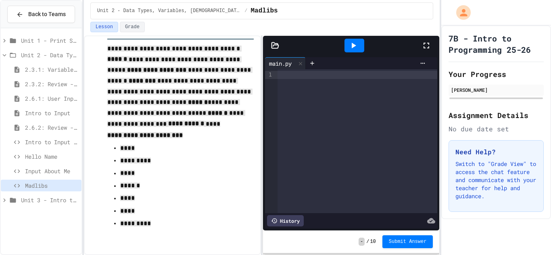
click at [185, 132] on p "**********" at bounding box center [180, 135] width 146 height 11
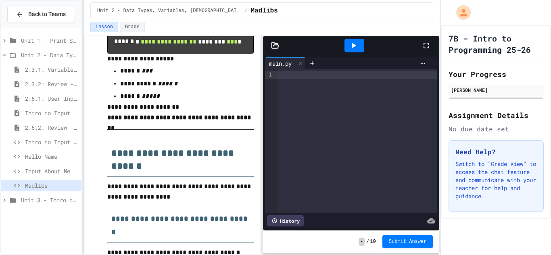
scroll to position [522, 0]
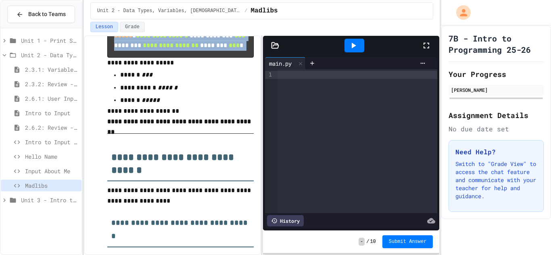
drag, startPoint x: 112, startPoint y: 142, endPoint x: 233, endPoint y: 84, distance: 134.5
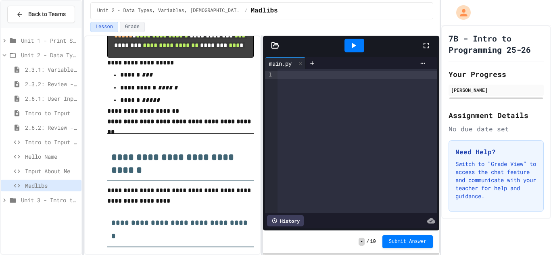
click at [285, 77] on div at bounding box center [358, 75] width 160 height 8
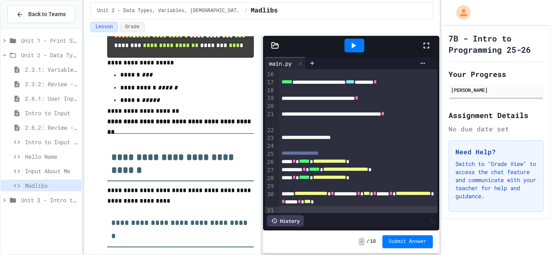
scroll to position [138, 0]
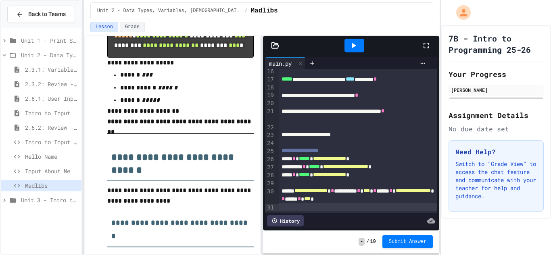
click at [354, 49] on icon at bounding box center [354, 46] width 10 height 10
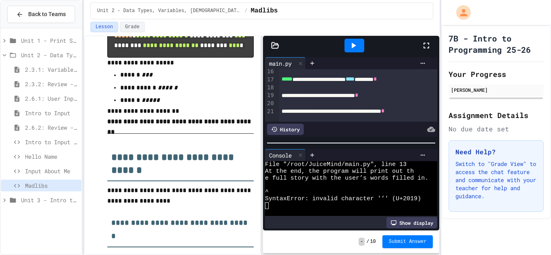
click at [353, 46] on icon at bounding box center [354, 46] width 4 height 6
click at [288, 73] on div at bounding box center [358, 71] width 159 height 8
click at [421, 159] on div at bounding box center [367, 155] width 123 height 12
click at [422, 156] on icon at bounding box center [423, 155] width 6 height 6
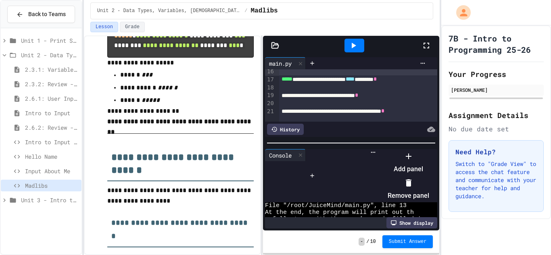
click at [429, 182] on li "Remove panel" at bounding box center [409, 190] width 42 height 26
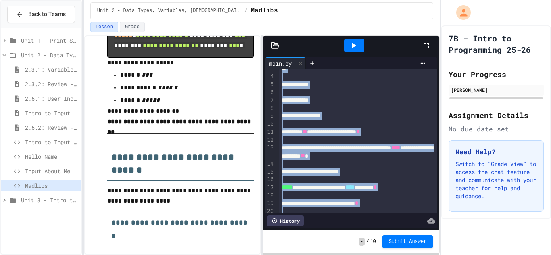
scroll to position [0, 0]
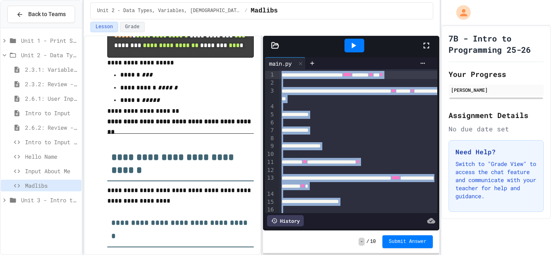
drag, startPoint x: 409, startPoint y: 204, endPoint x: 290, endPoint y: 46, distance: 198.0
click at [290, 46] on div "**********" at bounding box center [351, 133] width 176 height 195
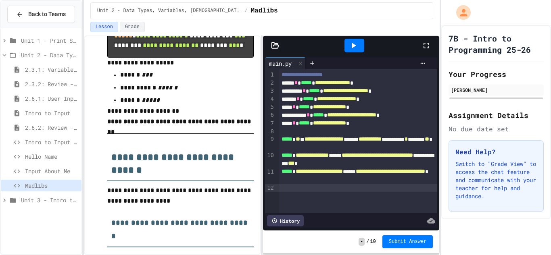
click at [355, 52] on div at bounding box center [355, 46] width 20 height 14
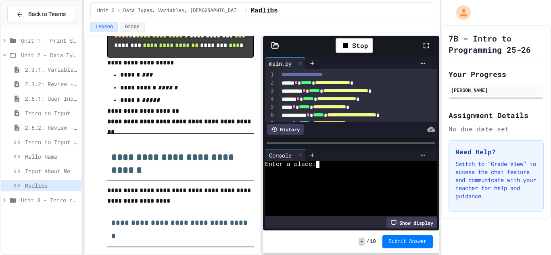
click at [328, 165] on div "Enter a place:" at bounding box center [346, 164] width 163 height 7
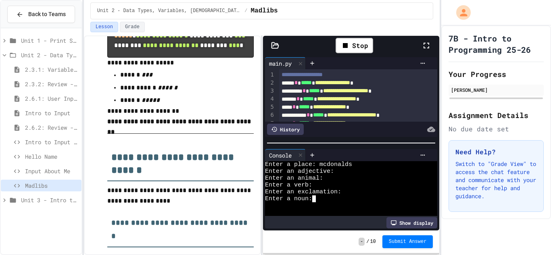
scroll to position [34, 0]
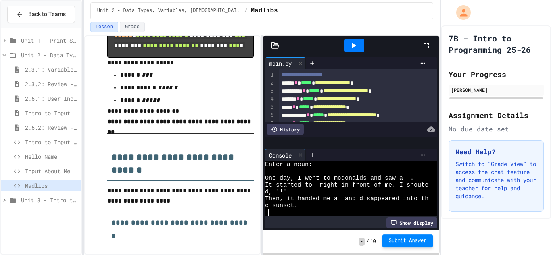
click at [405, 242] on span "Submit Answer" at bounding box center [408, 241] width 38 height 6
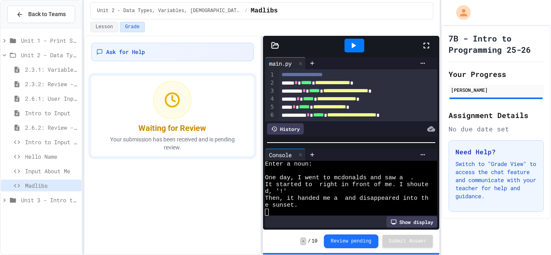
click at [48, 204] on span "Unit 3 - Intro to Objects" at bounding box center [49, 200] width 57 height 8
click at [51, 199] on span "Unit 3 - Intro to Objects" at bounding box center [49, 200] width 57 height 8
